Goal: Task Accomplishment & Management: Manage account settings

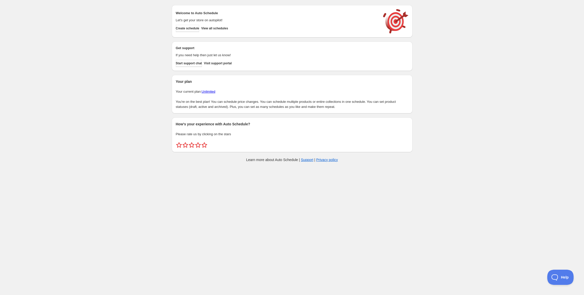
click at [233, 32] on div "Welcome to Auto Schedule Let's get your store on autopilot! Create schedule Vie…" at bounding box center [292, 21] width 233 height 24
click at [228, 29] on span "View all schedules" at bounding box center [214, 28] width 27 height 4
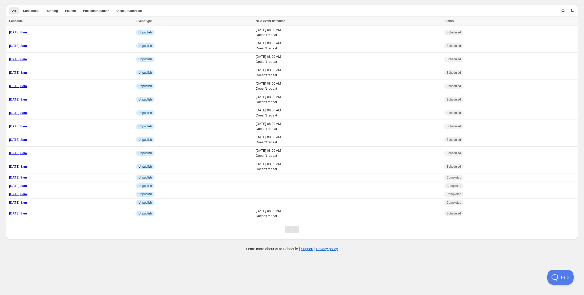
click at [218, 2] on div "All Scheduled Running Paused Publish/unpublish Discount/increase More views All…" at bounding box center [290, 120] width 576 height 239
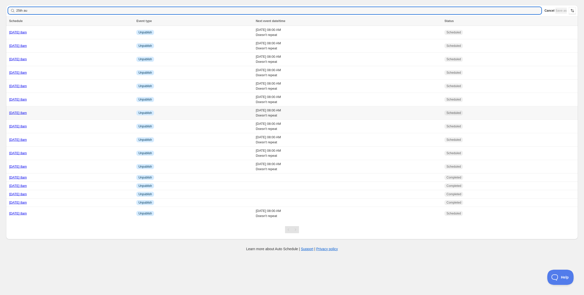
type input "25th aug"
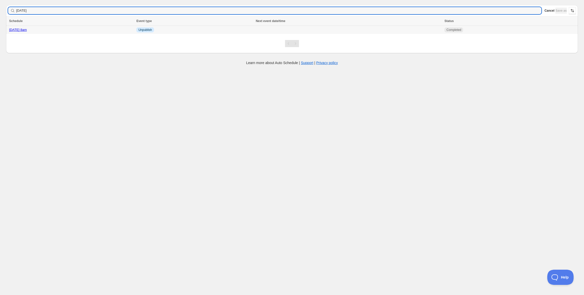
click at [27, 29] on link "Monday 25th August @ 8am" at bounding box center [18, 30] width 18 height 4
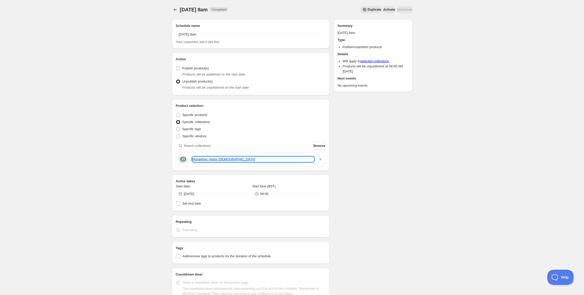
click at [215, 158] on link "Monaghan Harps Ladies" at bounding box center [253, 159] width 122 height 5
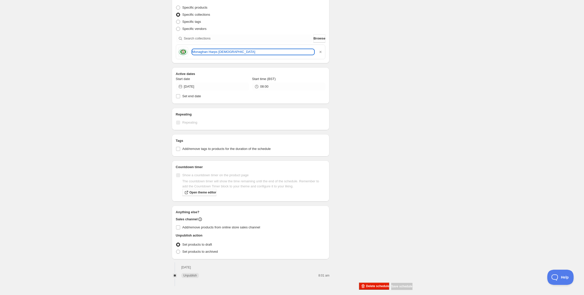
scroll to position [113, 0]
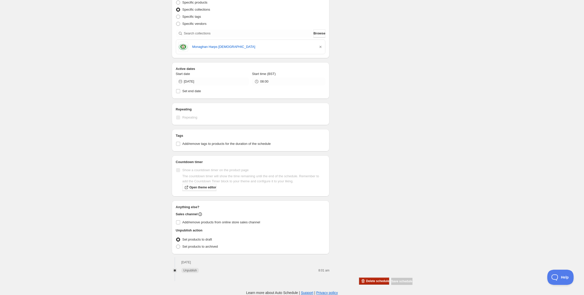
click at [366, 281] on span "Delete schedule" at bounding box center [377, 281] width 23 height 4
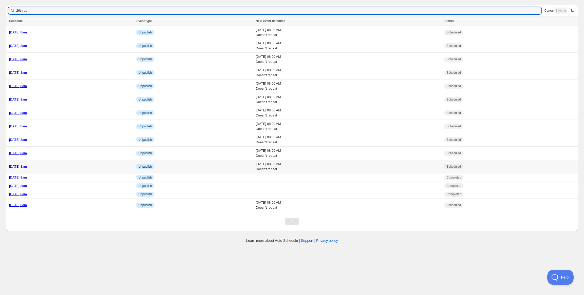
type input "26th aug"
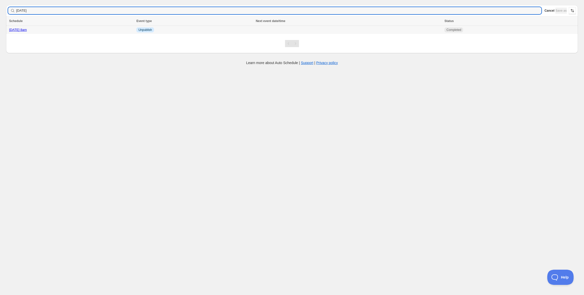
click at [58, 27] on td "Tuesday 26th August @ 8am" at bounding box center [70, 30] width 129 height 8
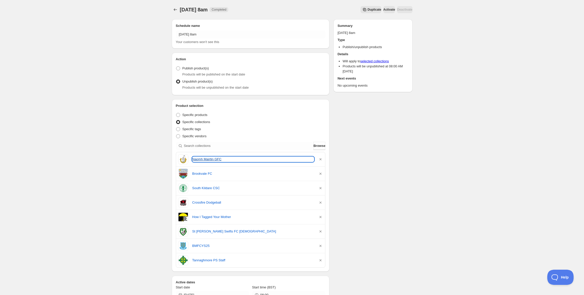
click at [213, 160] on link "Naomh Mairtin GFC" at bounding box center [253, 159] width 122 height 5
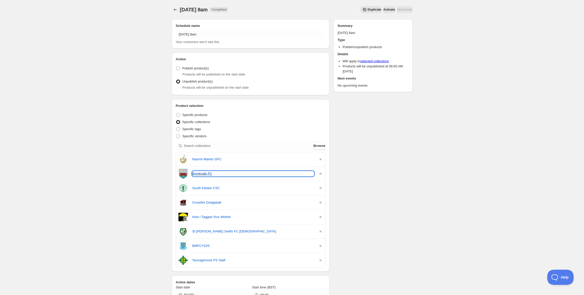
click at [199, 173] on link "Brookvale FC" at bounding box center [253, 173] width 122 height 5
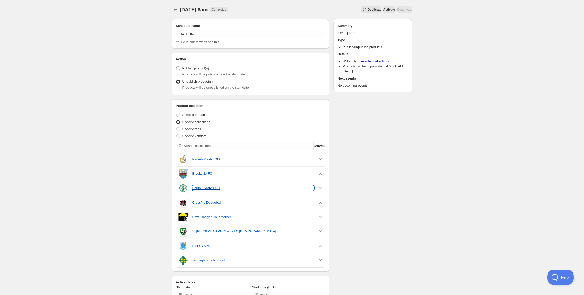
click at [200, 189] on link "South Kildare CSC" at bounding box center [253, 188] width 122 height 5
click at [197, 200] on div "Crossfire Dodgeball" at bounding box center [250, 203] width 145 height 10
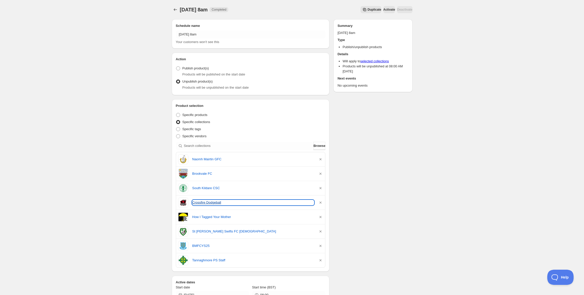
click at [197, 203] on link "Crossfire Dodgeball" at bounding box center [253, 202] width 122 height 5
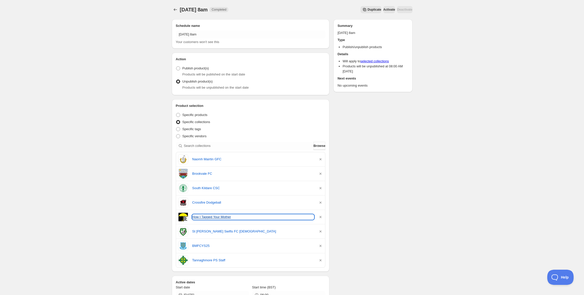
click at [201, 215] on link "How I Tagged Your Mother" at bounding box center [253, 217] width 122 height 5
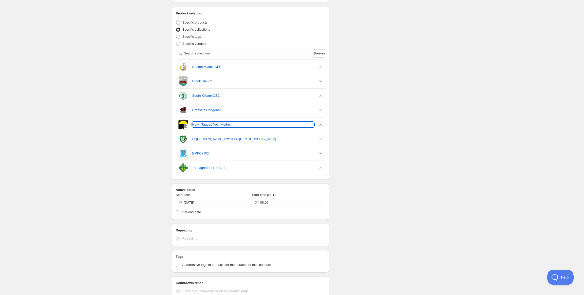
scroll to position [98, 0]
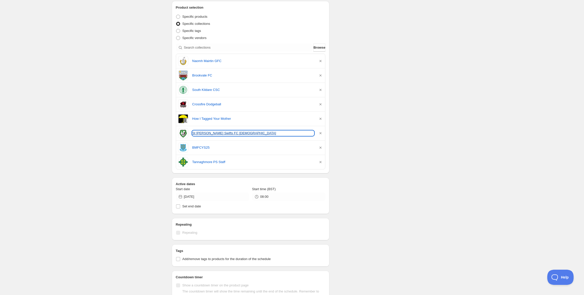
click at [210, 133] on link "St James Swifts FC Ladies" at bounding box center [253, 133] width 122 height 5
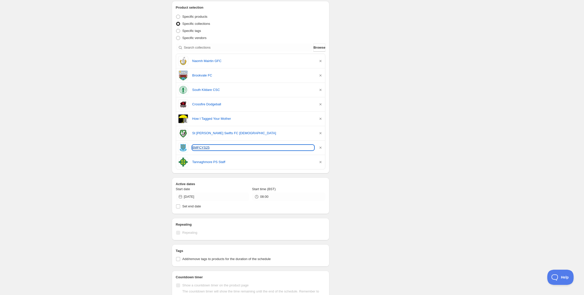
click at [203, 149] on link "BMFCYS25" at bounding box center [253, 147] width 122 height 5
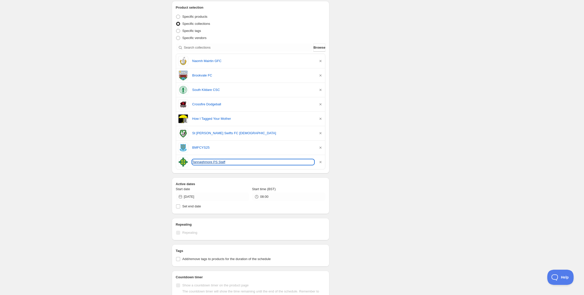
click at [204, 163] on link "Tannaghmore PS Staff" at bounding box center [253, 162] width 122 height 5
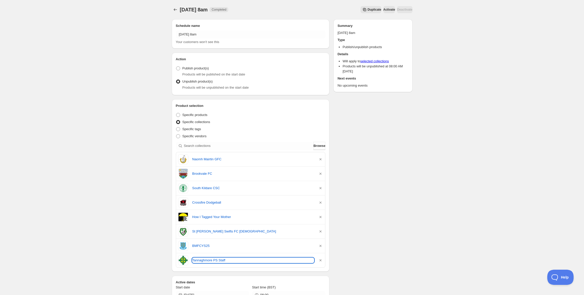
scroll to position [214, 0]
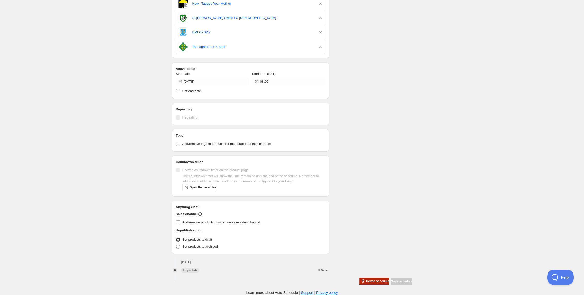
click at [370, 283] on button "Delete schedule" at bounding box center [374, 281] width 30 height 7
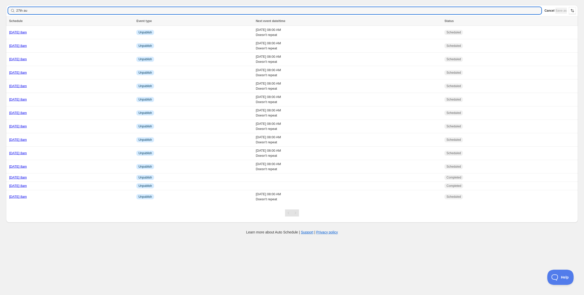
type input "27th aug"
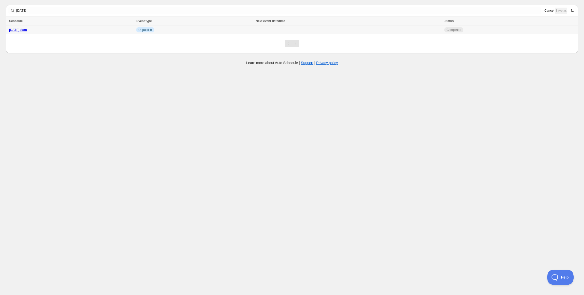
click at [27, 30] on link "Wednesday 27th August @ 8am" at bounding box center [18, 30] width 18 height 4
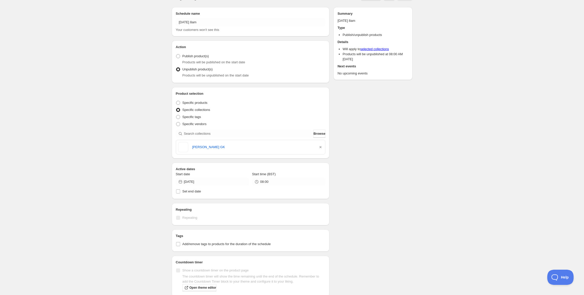
scroll to position [13, 0]
click at [214, 146] on link "Marty McDevitt GK" at bounding box center [253, 146] width 122 height 5
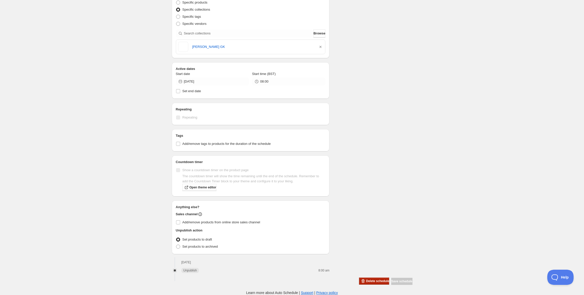
click at [366, 281] on span "Delete schedule" at bounding box center [377, 281] width 23 height 4
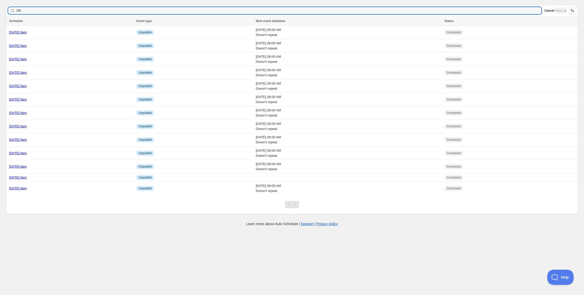
type input "28th"
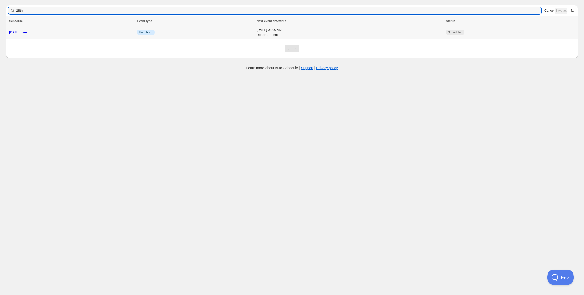
click at [27, 31] on link "Thursday 28th August @ 8am" at bounding box center [18, 32] width 18 height 4
